Goal: Book appointment/travel/reservation

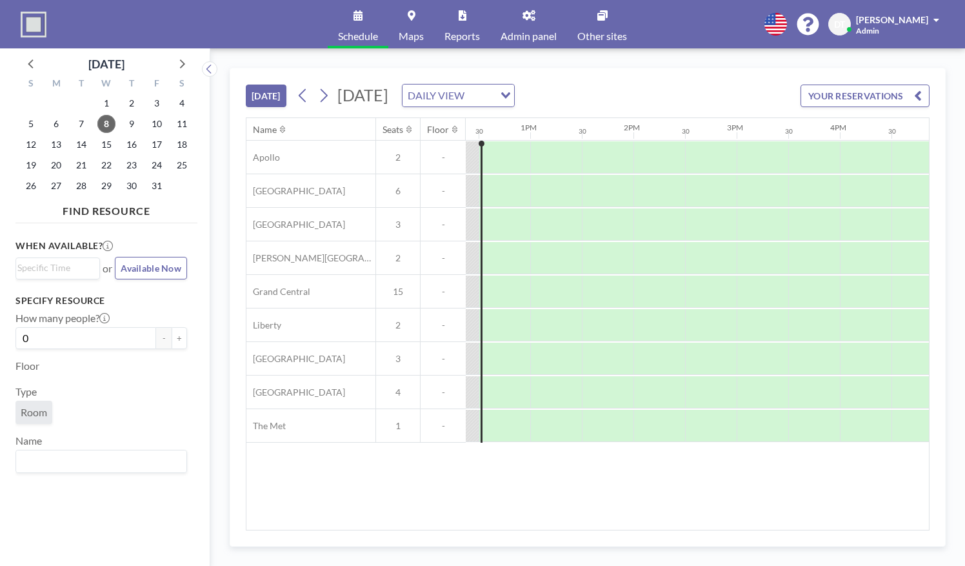
scroll to position [0, 1283]
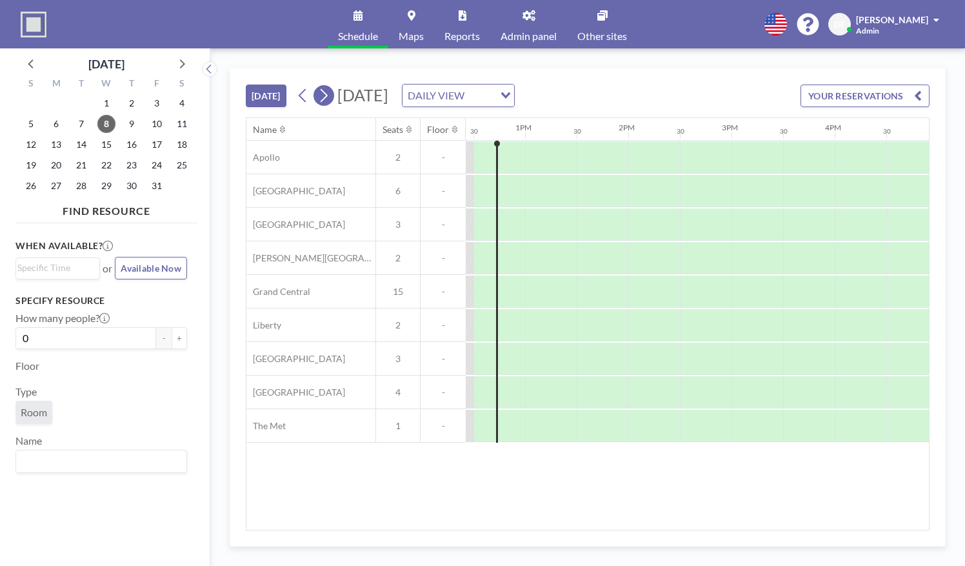
click at [318, 96] on button at bounding box center [324, 95] width 21 height 21
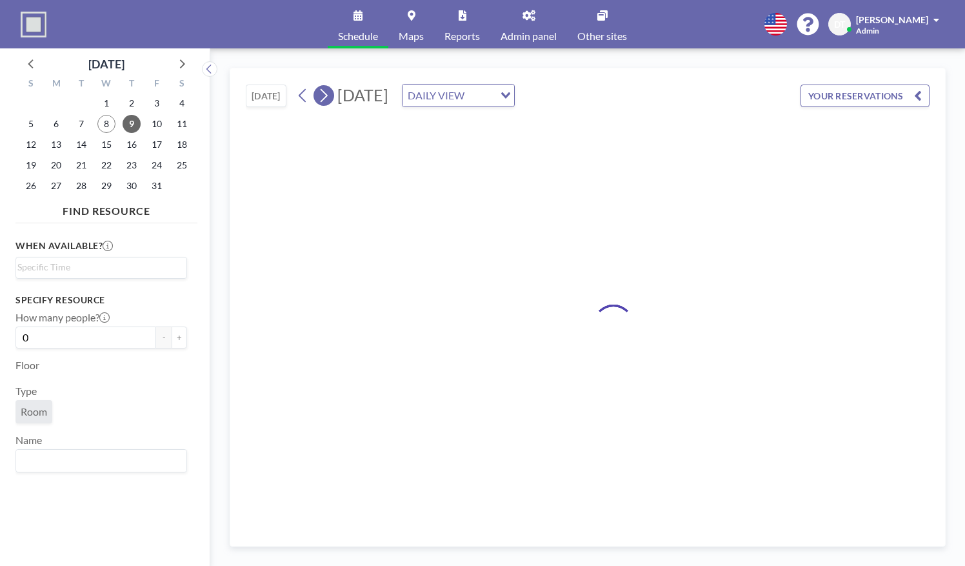
click at [318, 96] on button at bounding box center [324, 95] width 21 height 21
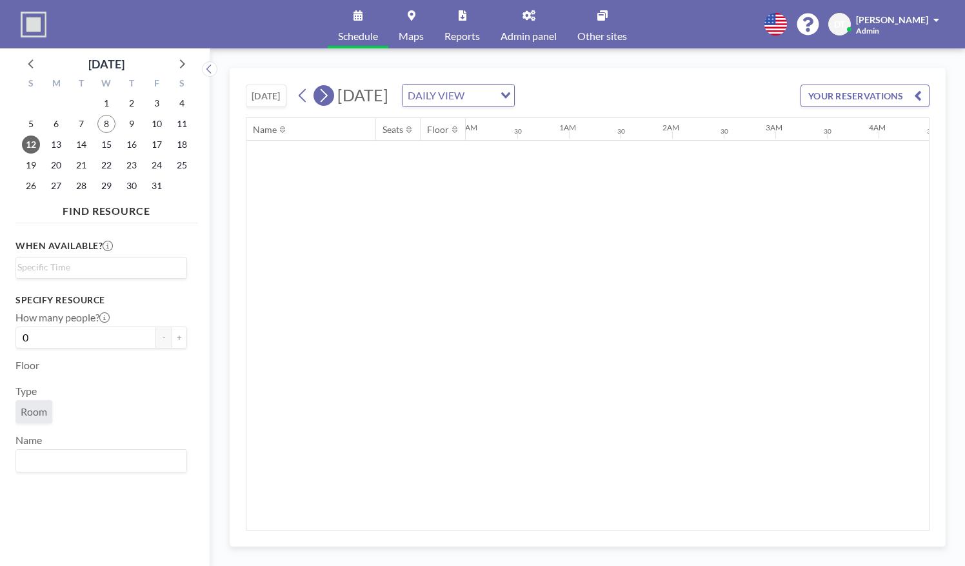
scroll to position [0, 0]
click at [318, 96] on button at bounding box center [324, 95] width 21 height 21
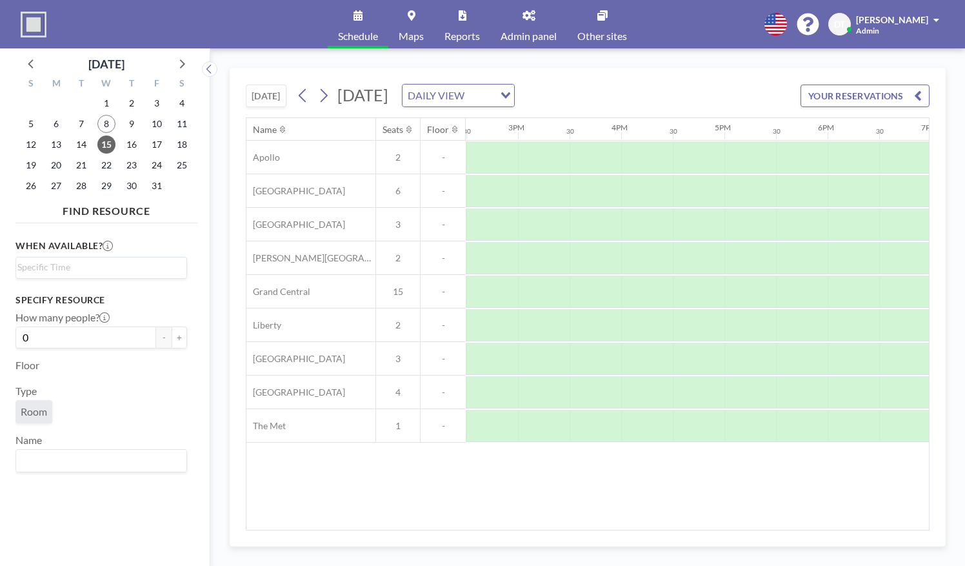
scroll to position [0, 1509]
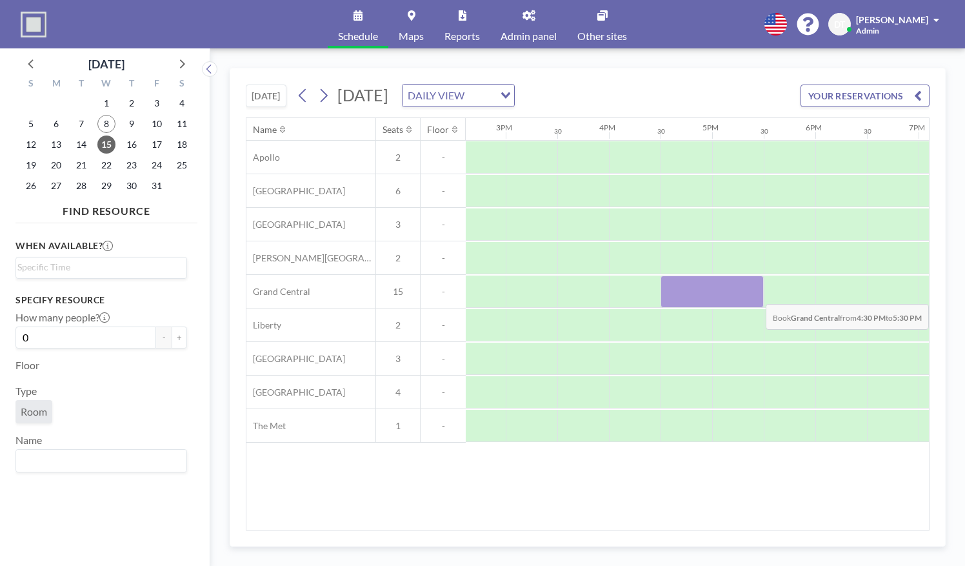
drag, startPoint x: 669, startPoint y: 286, endPoint x: 753, endPoint y: 293, distance: 84.2
click at [753, 293] on div at bounding box center [712, 292] width 103 height 32
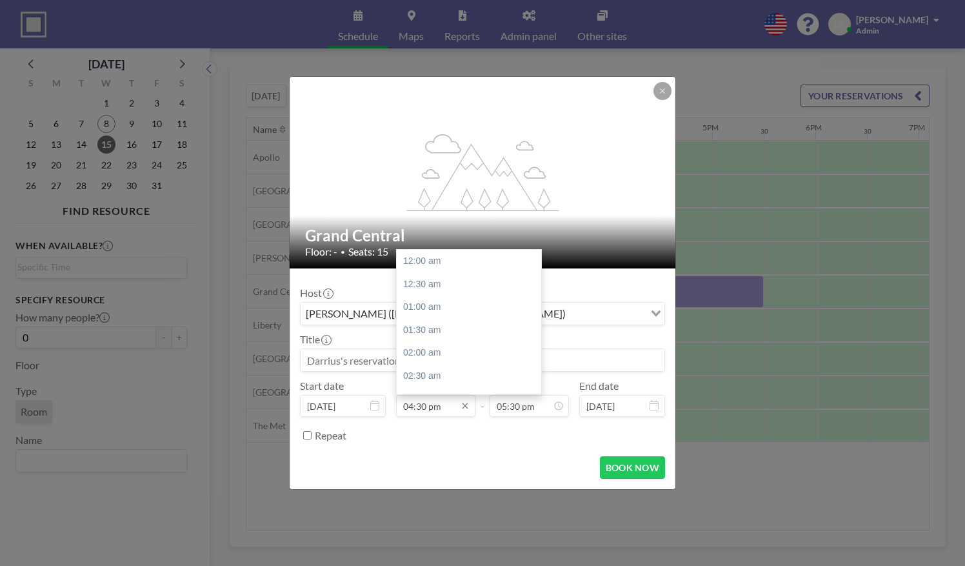
scroll to position [804, 0]
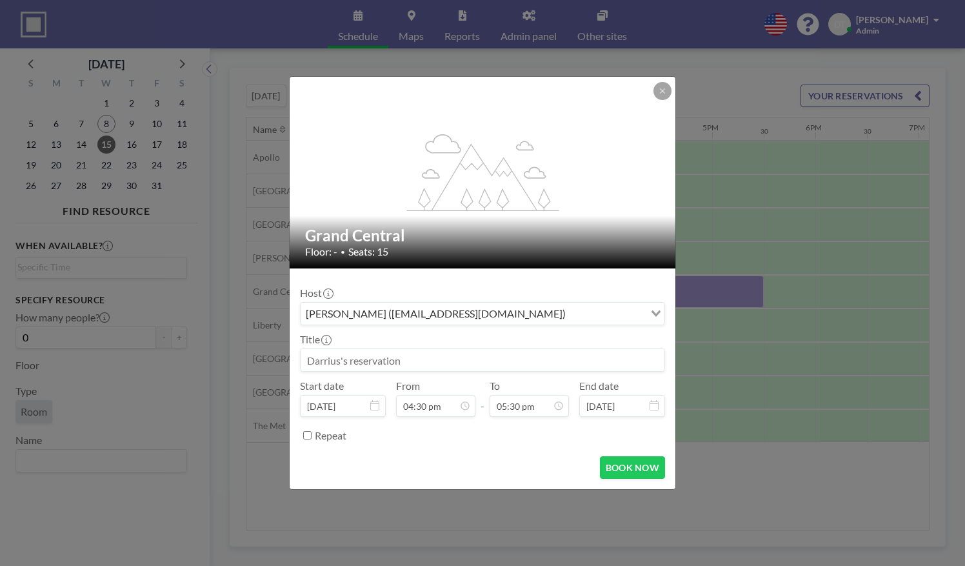
click at [368, 361] on input at bounding box center [483, 360] width 364 height 22
paste input "Vassar Information Session"
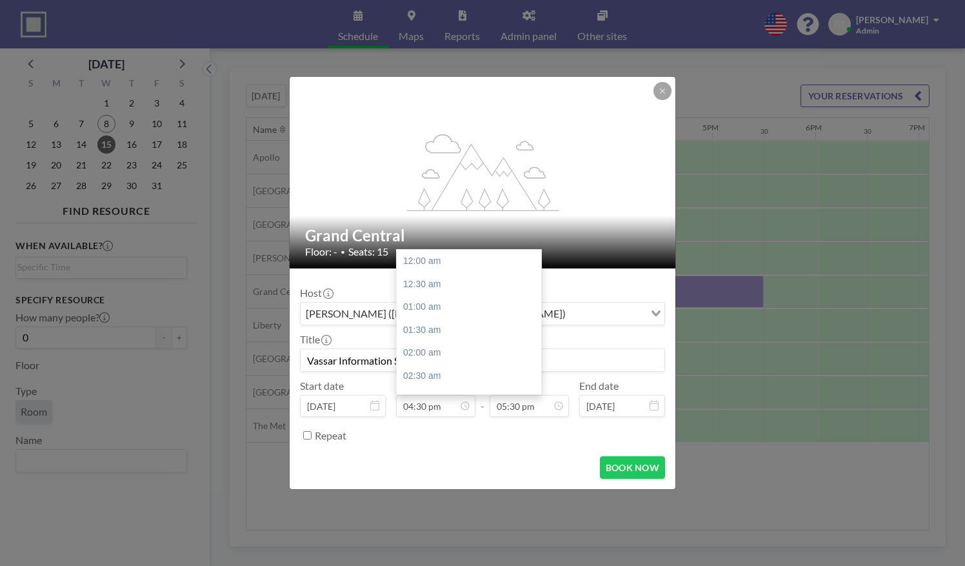
scroll to position [758, 0]
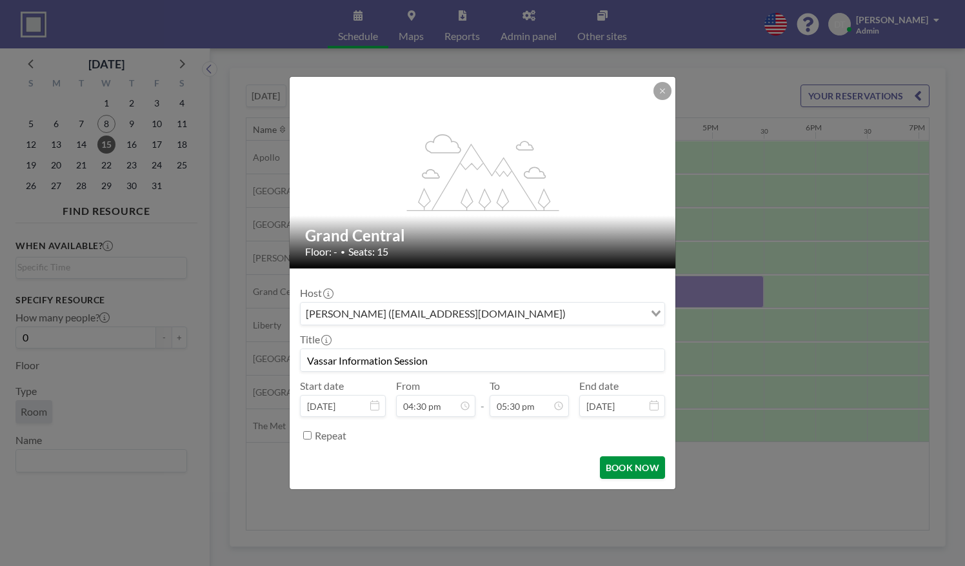
type input "Vassar Information Session"
click at [633, 462] on button "BOOK NOW" at bounding box center [632, 467] width 65 height 23
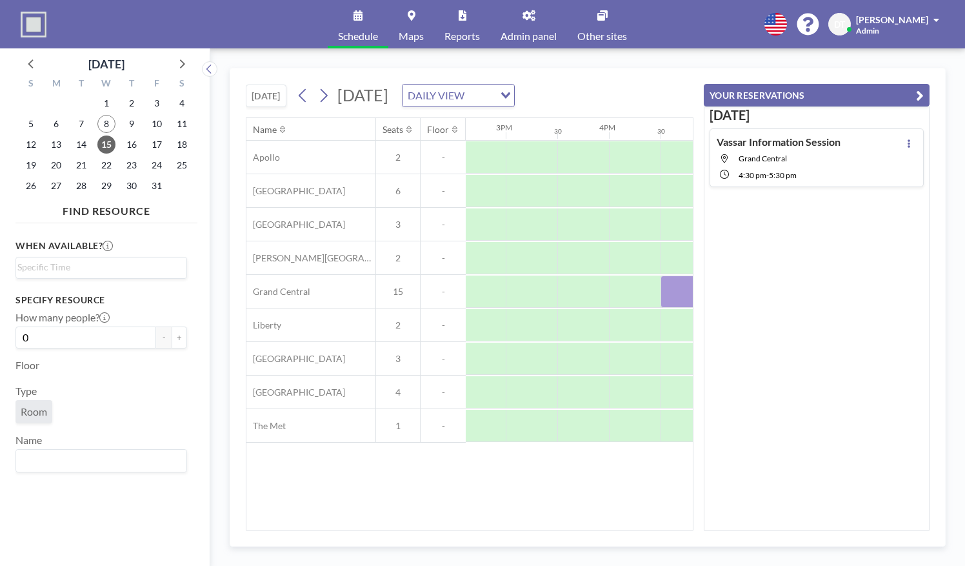
click at [924, 93] on button "YOUR RESERVATIONS" at bounding box center [817, 95] width 226 height 23
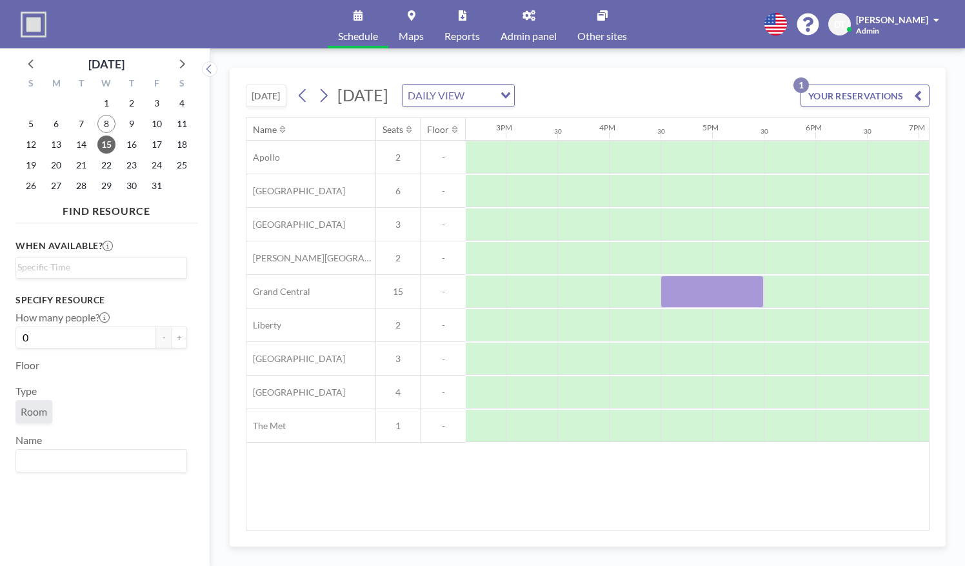
click at [710, 520] on div "Name Seats Floor 12AM 30 1AM 30 2AM 30 3AM 30 4AM 30 5AM 30 6AM 30 7AM 30 8AM 3…" at bounding box center [588, 324] width 683 height 412
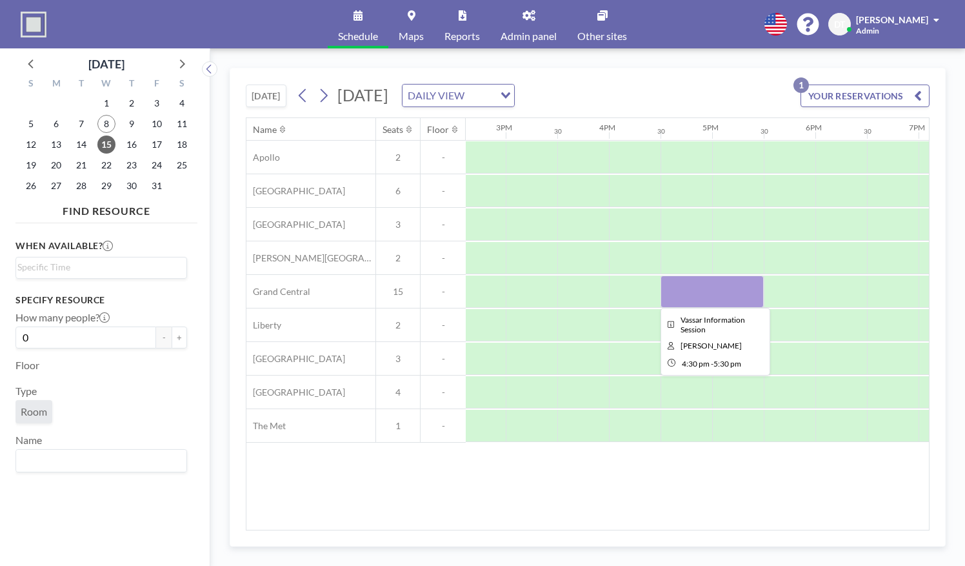
click at [709, 288] on div at bounding box center [712, 292] width 103 height 32
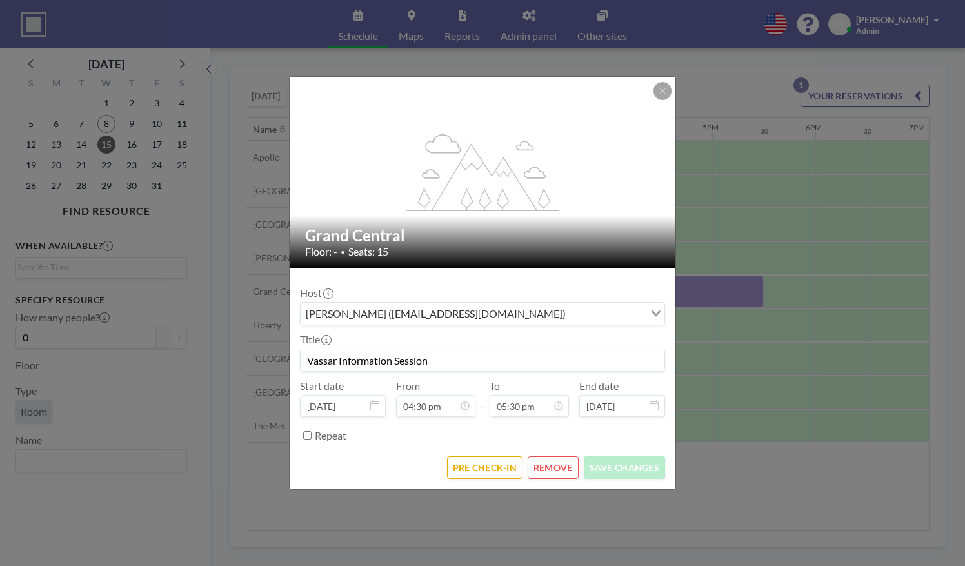
click at [463, 481] on form "Host [PERSON_NAME] ([EMAIL_ADDRESS][DOMAIN_NAME]) Loading... Title Vassar Infor…" at bounding box center [483, 378] width 386 height 221
click at [481, 452] on form "Host [PERSON_NAME] ([EMAIL_ADDRESS][DOMAIN_NAME]) Loading... Title Vassar Infor…" at bounding box center [483, 378] width 386 height 221
click at [471, 464] on button "PRE CHECK-IN" at bounding box center [485, 467] width 76 height 23
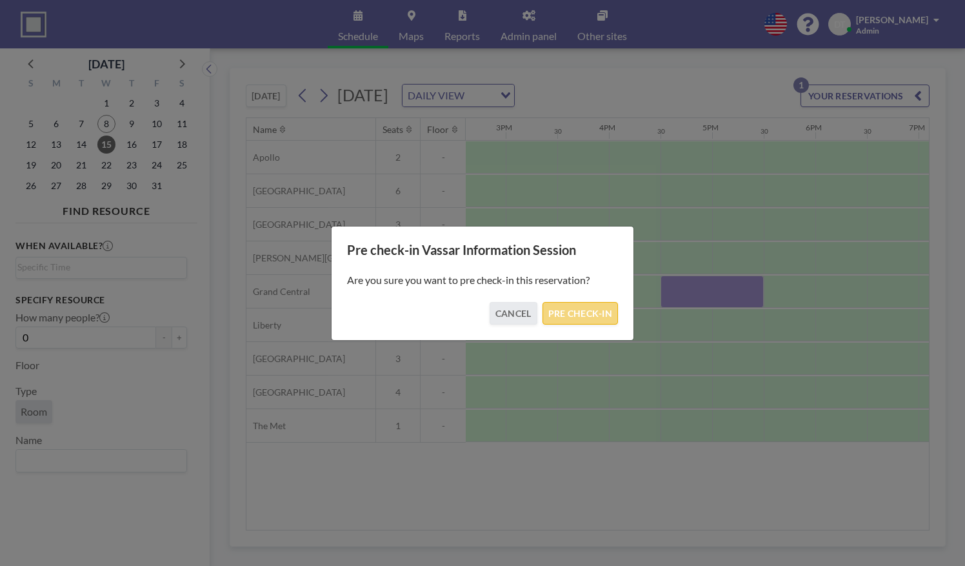
click at [581, 305] on button "PRE CHECK-IN" at bounding box center [581, 313] width 76 height 23
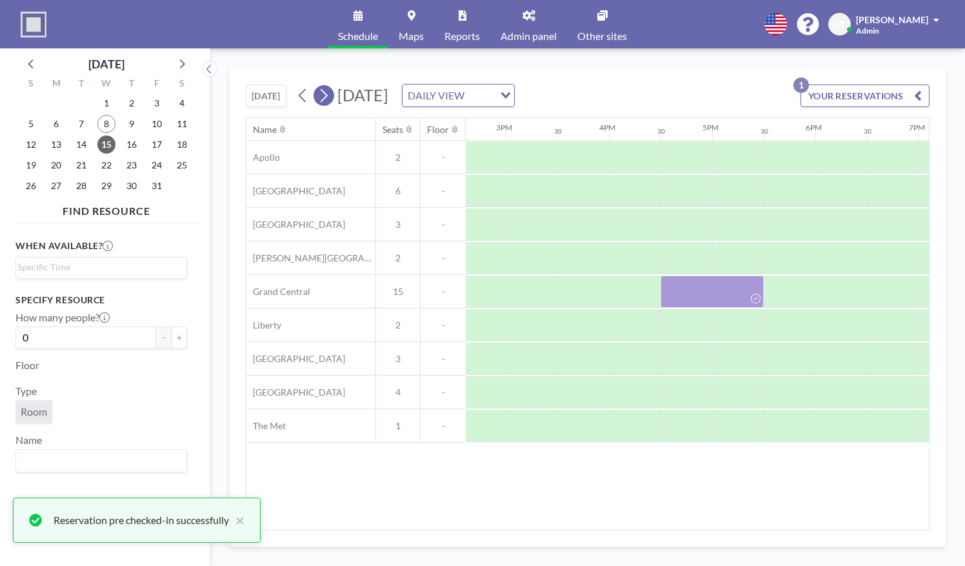
click at [319, 95] on button at bounding box center [324, 95] width 21 height 21
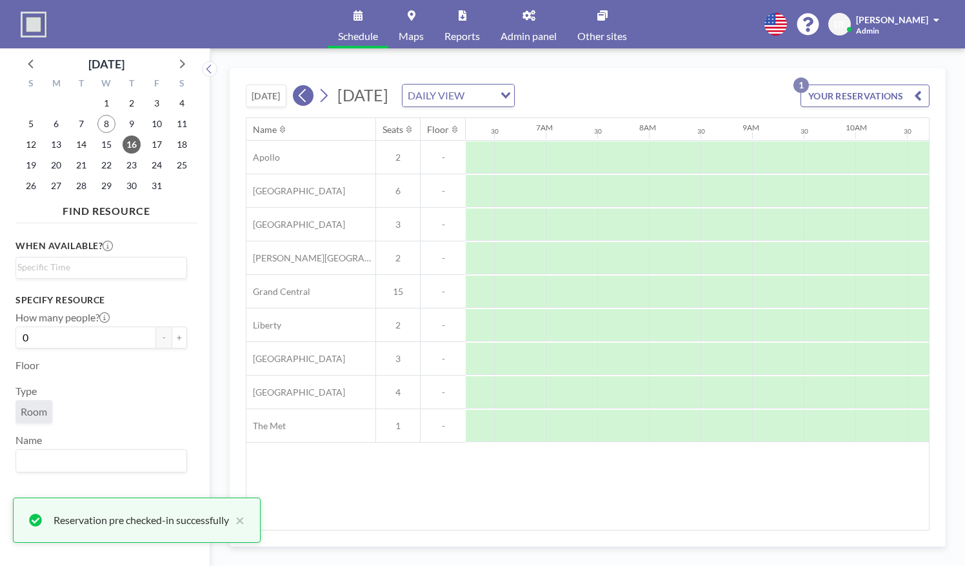
scroll to position [0, 760]
click at [304, 94] on icon at bounding box center [303, 95] width 12 height 19
click at [265, 94] on button "[DATE]" at bounding box center [266, 96] width 41 height 23
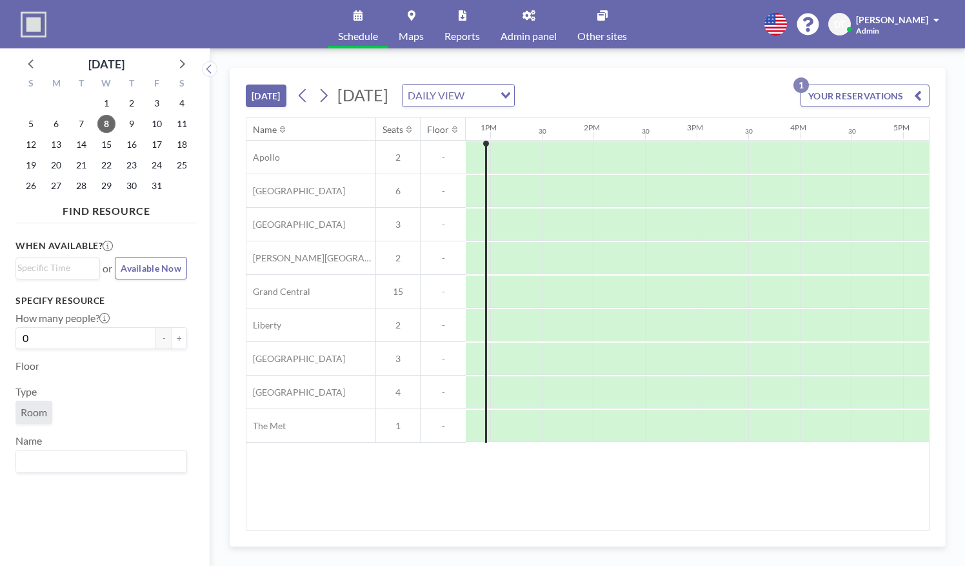
scroll to position [0, 1328]
